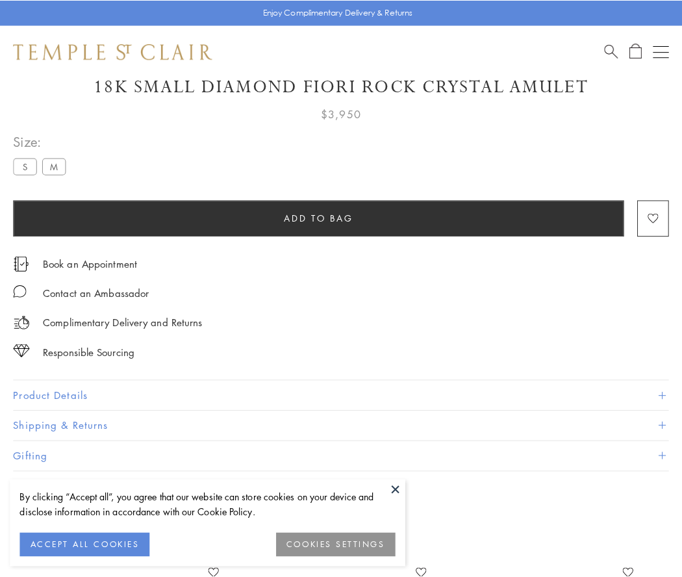
scroll to position [71, 0]
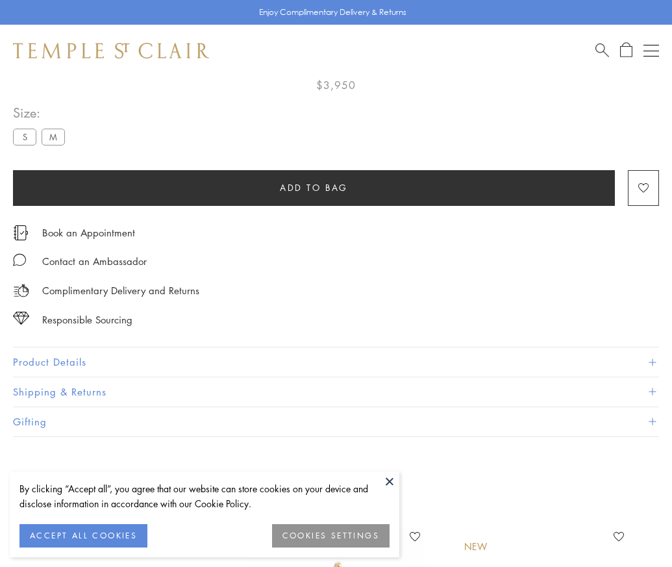
click at [314, 187] on span "Add to bag" at bounding box center [314, 187] width 68 height 14
